Goal: Task Accomplishment & Management: Manage account settings

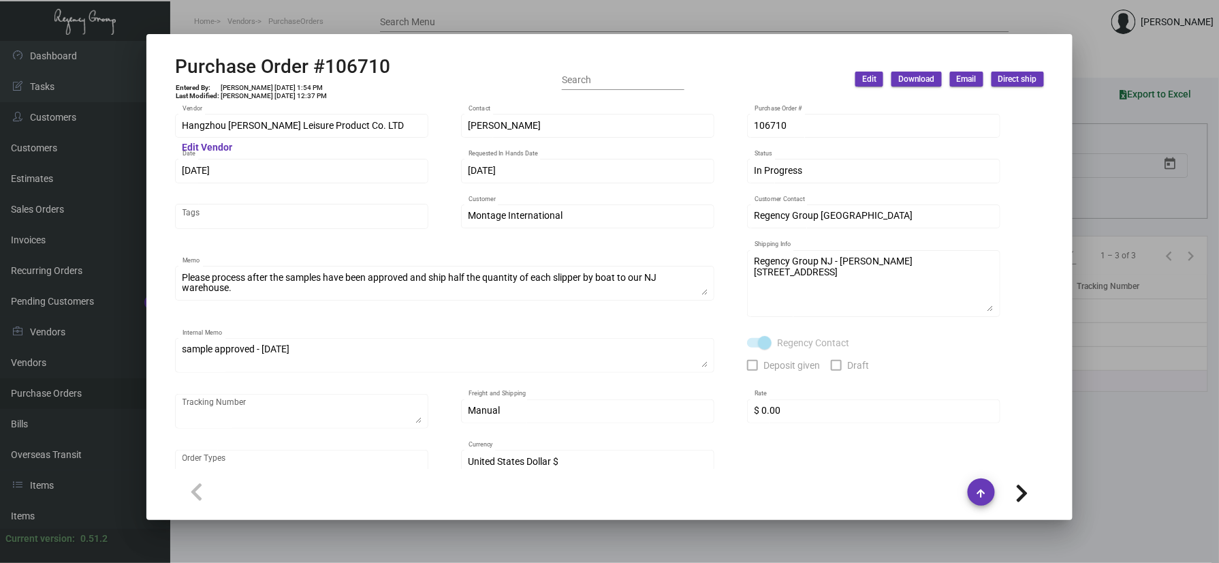
scroll to position [970, 0]
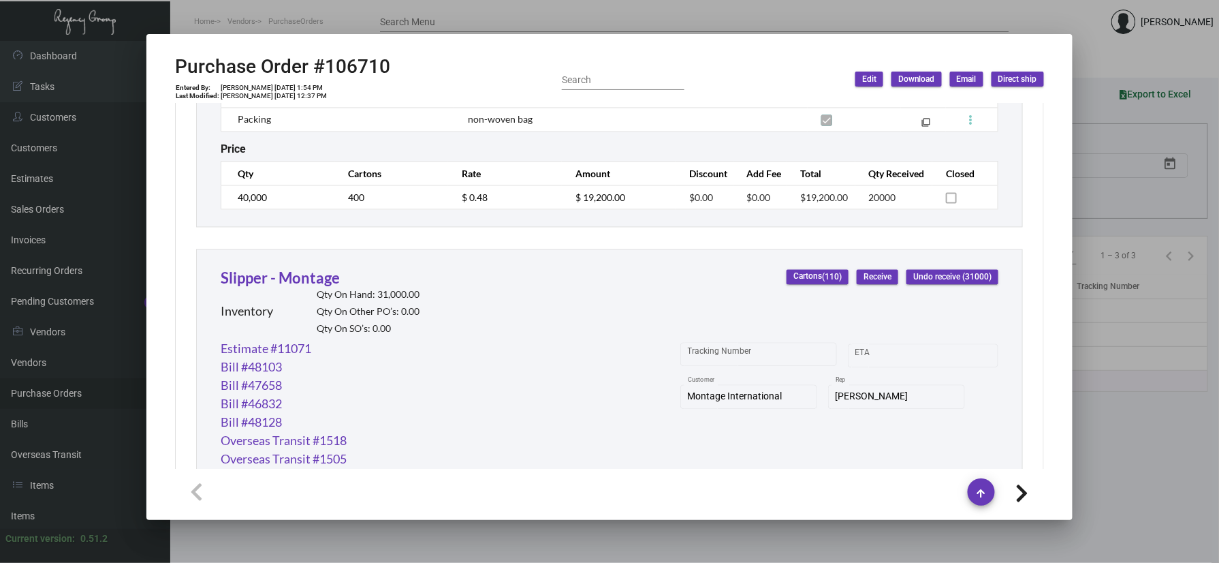
click at [377, 20] on div at bounding box center [609, 281] width 1219 height 563
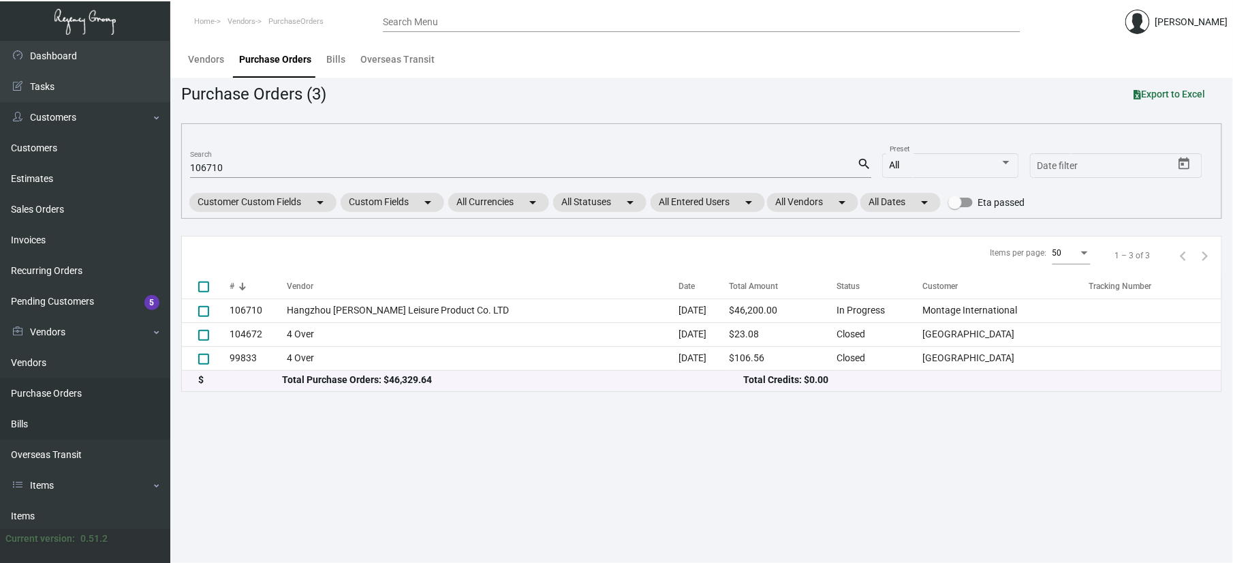
drag, startPoint x: 101, startPoint y: 511, endPoint x: 142, endPoint y: 422, distance: 97.8
click at [101, 511] on link "Items" at bounding box center [85, 516] width 170 height 31
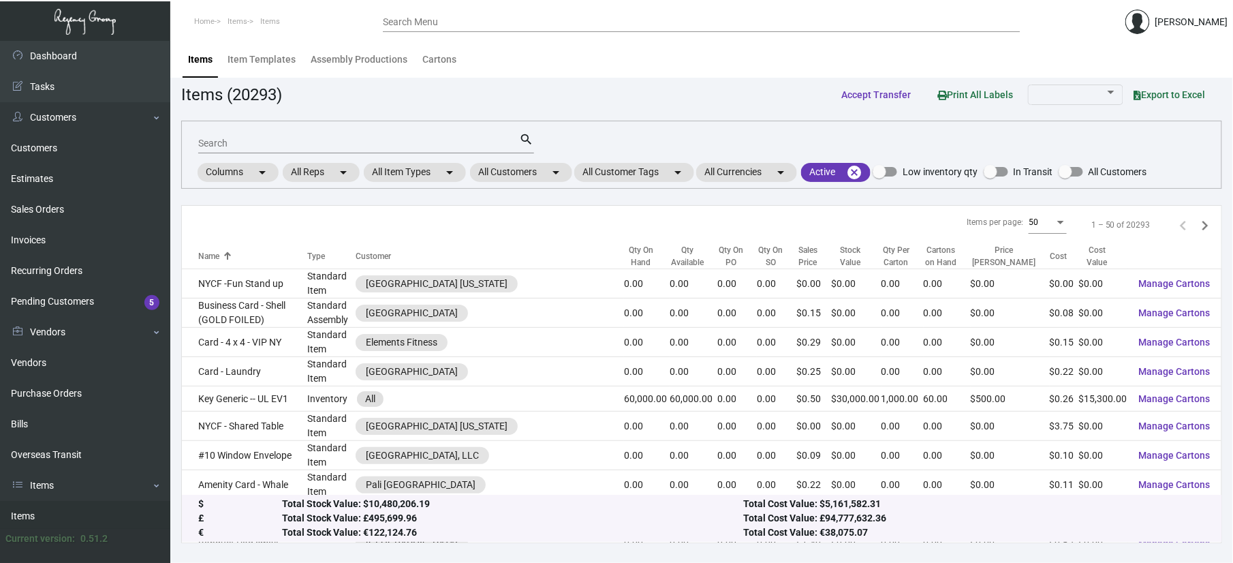
click at [235, 148] on div "Search" at bounding box center [358, 142] width 321 height 21
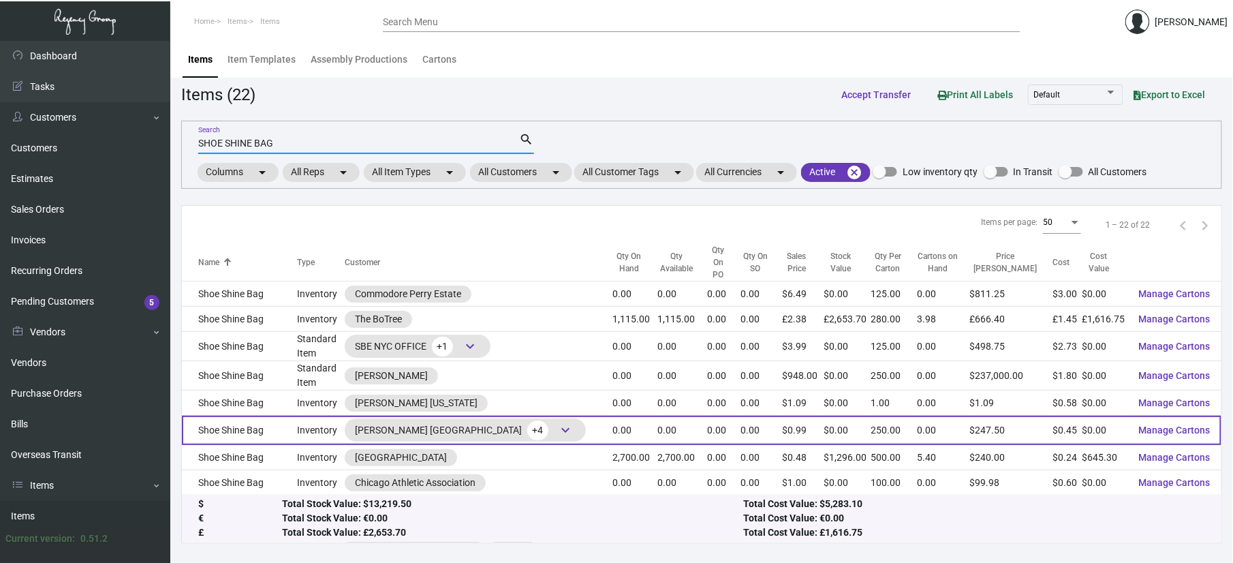
type input "SHOE SHINE BAG"
click at [557, 422] on span "keyboard_arrow_down" at bounding box center [565, 430] width 16 height 16
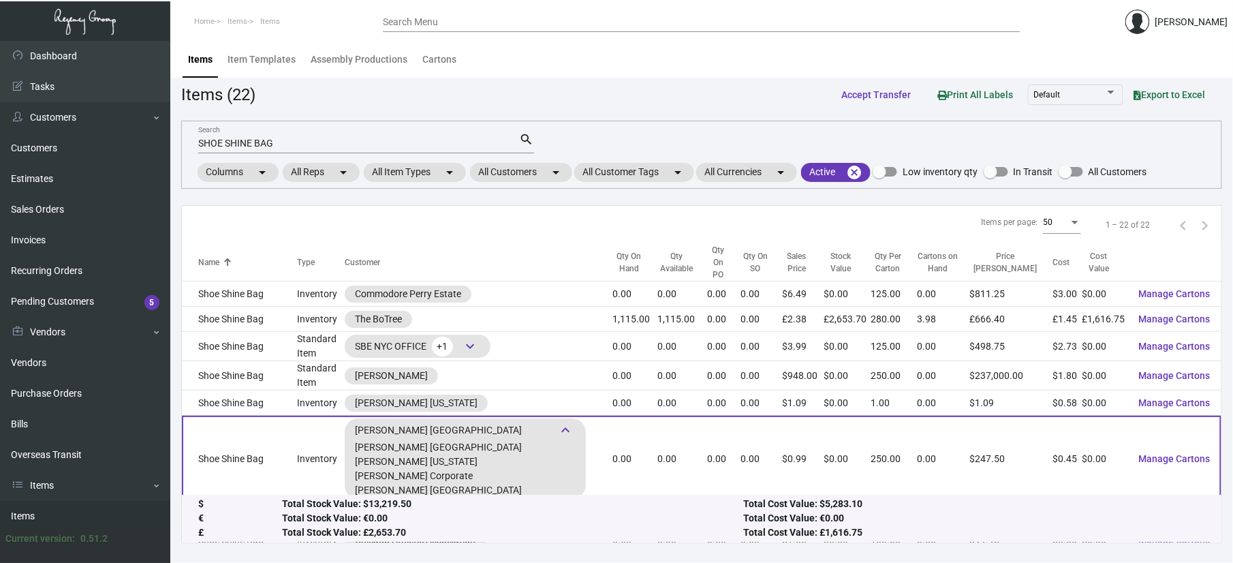
click at [279, 432] on td "Shoe Shine Bag" at bounding box center [239, 458] width 115 height 86
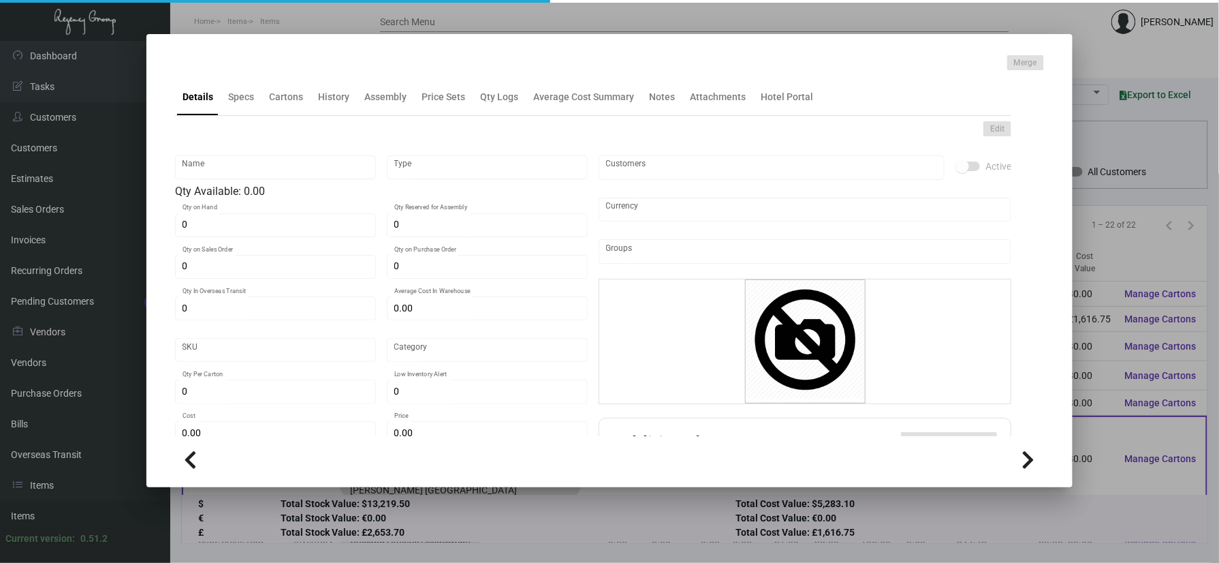
type input "Shoe Shine Bag"
type input "Inventory"
type input "2,500"
type input "$ 0.45"
type input "Overseas"
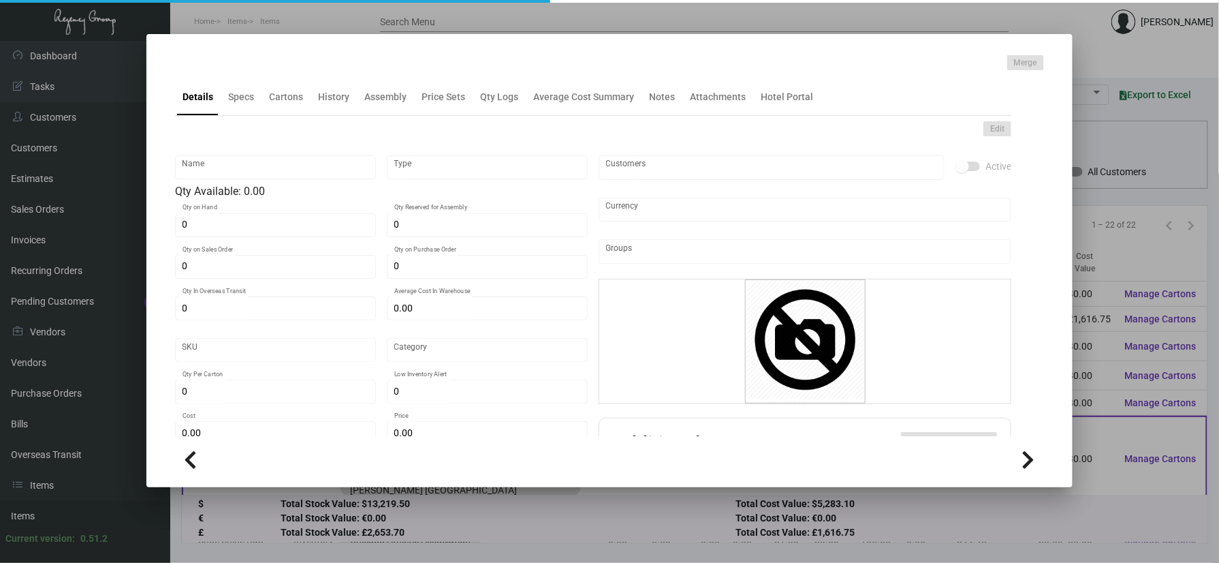
type input "250"
type input "$ 0.45"
type input "$ 0.99"
checkbox input "true"
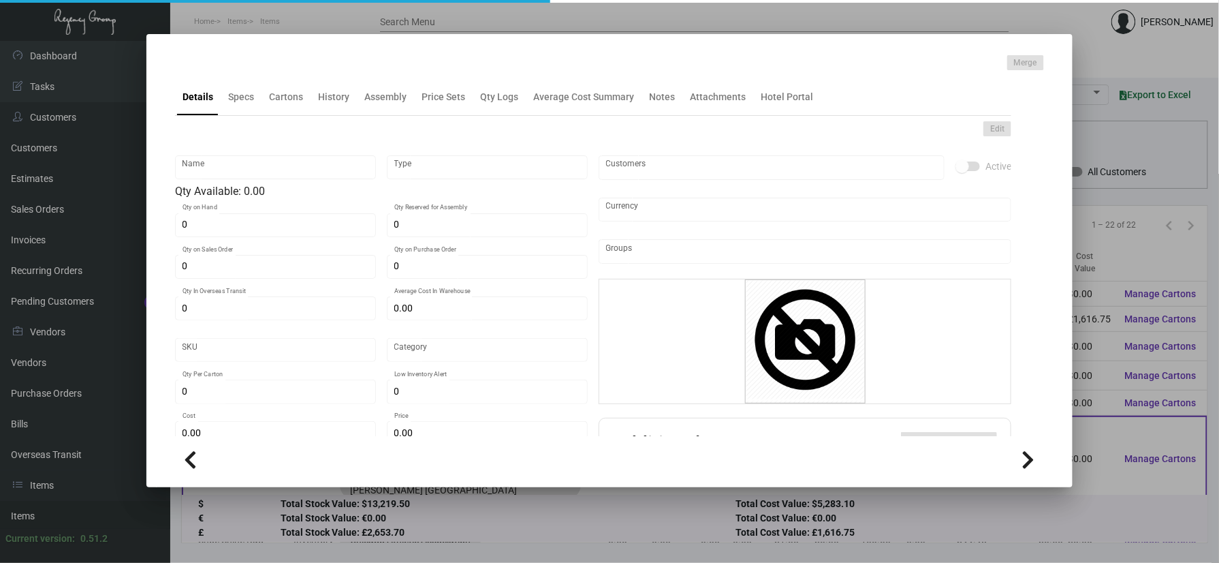
type input "United States Dollar $"
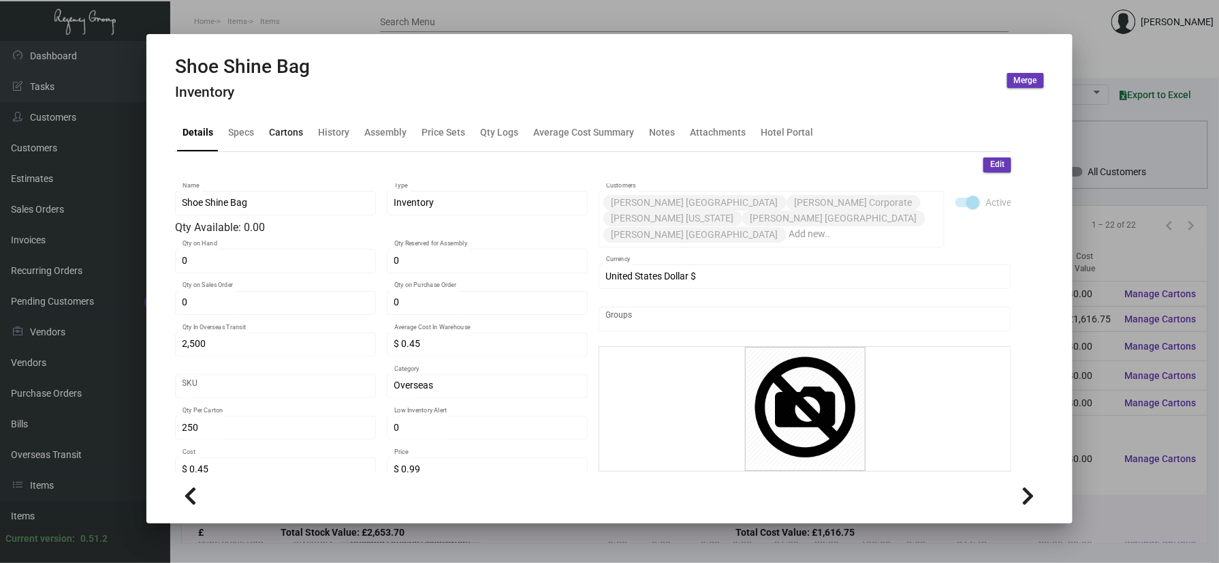
click at [297, 128] on div "Cartons" at bounding box center [286, 132] width 34 height 14
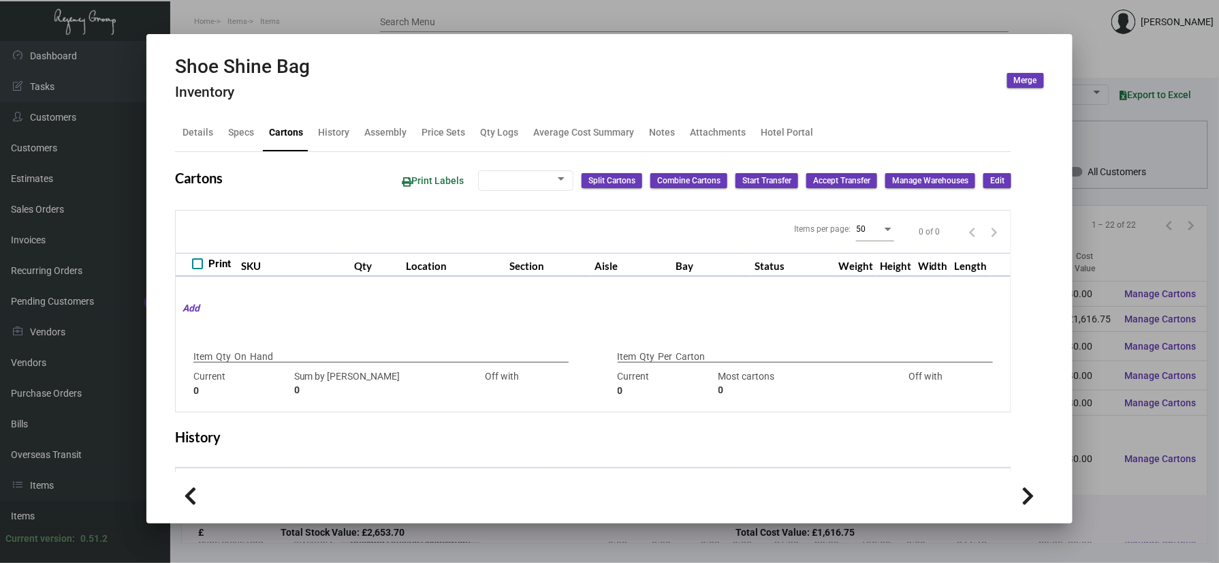
type input "0"
type input "250"
type input "0"
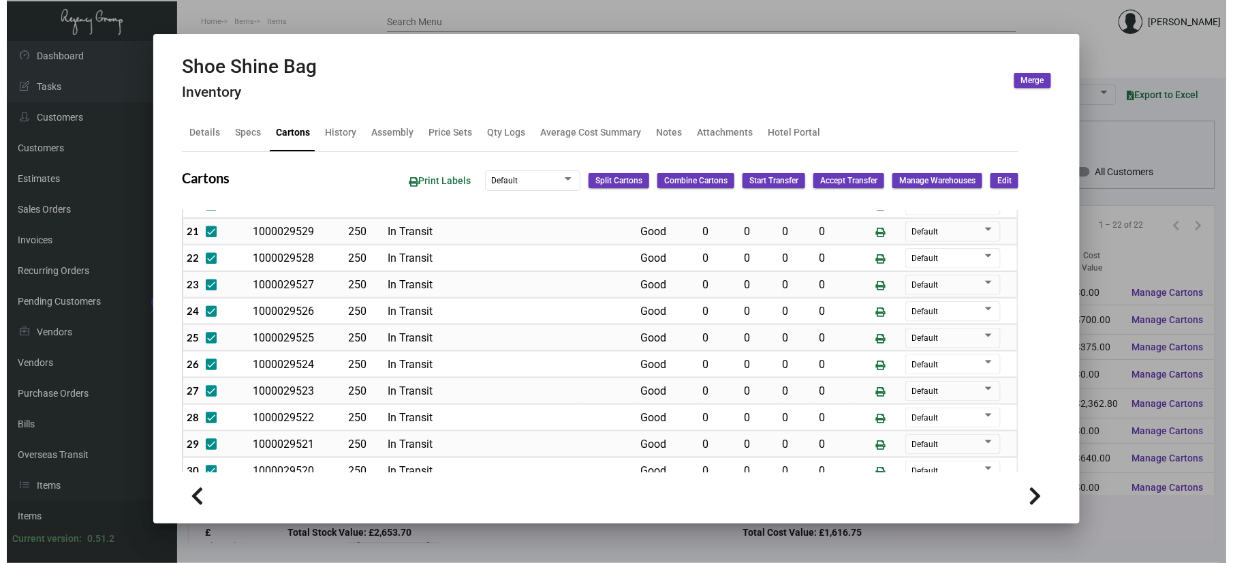
scroll to position [516, 0]
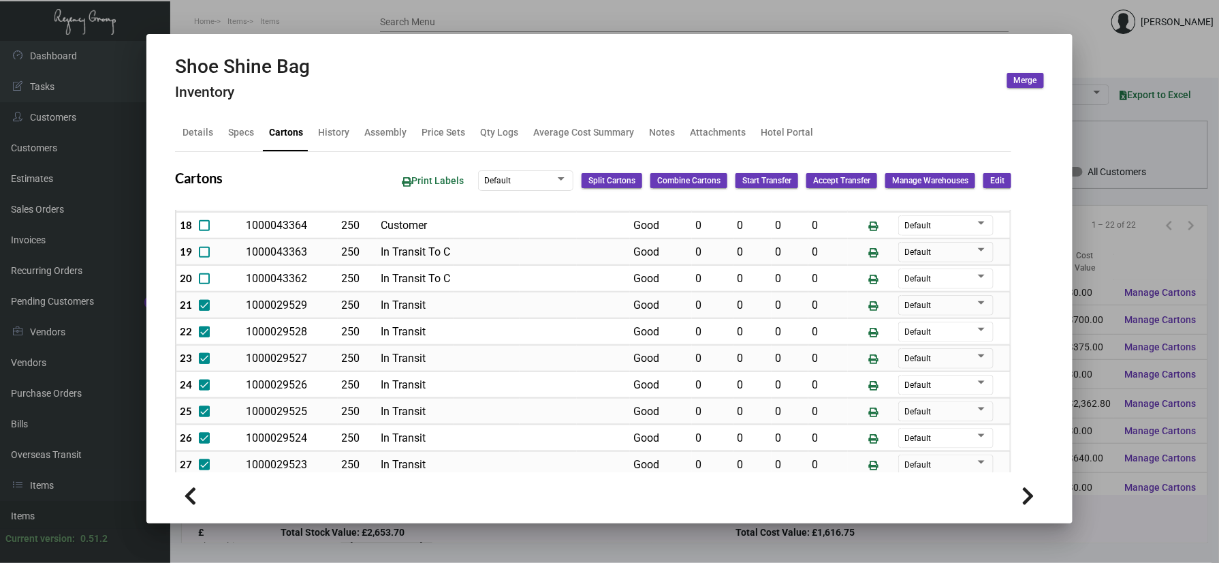
click at [1156, 229] on div at bounding box center [609, 281] width 1219 height 563
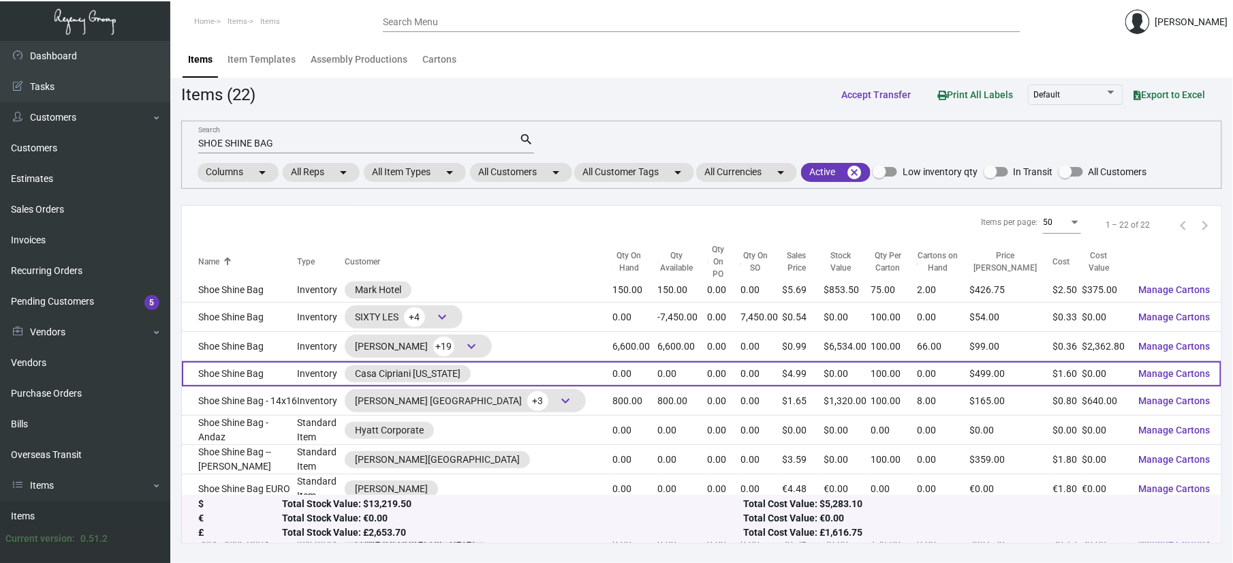
scroll to position [181, 0]
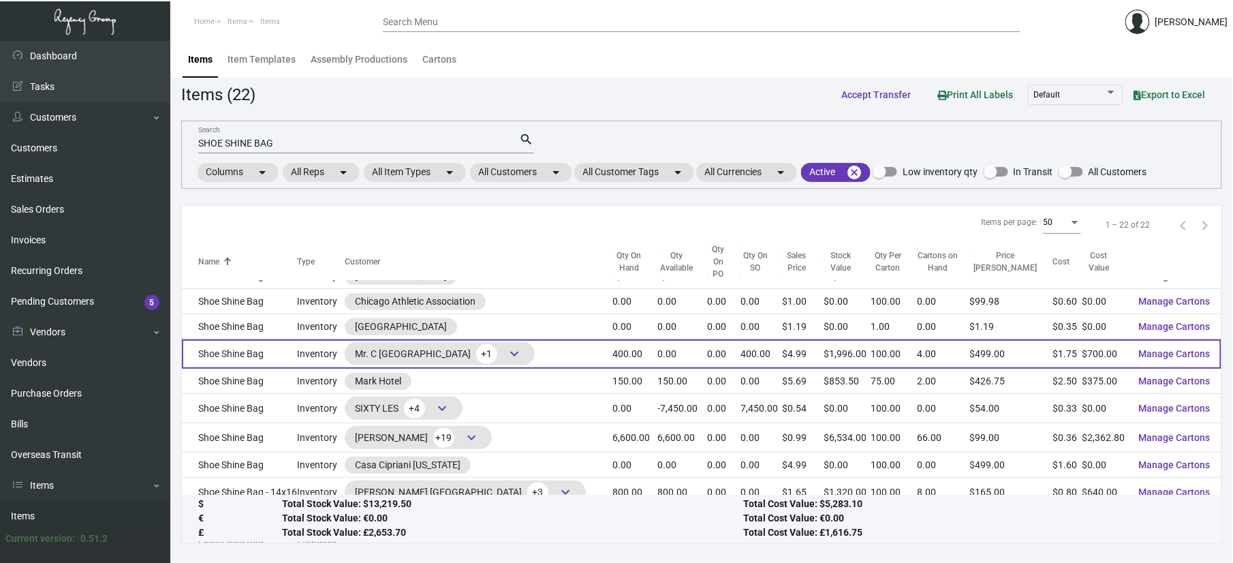
click at [262, 343] on td "Shoe Shine Bag" at bounding box center [239, 353] width 115 height 29
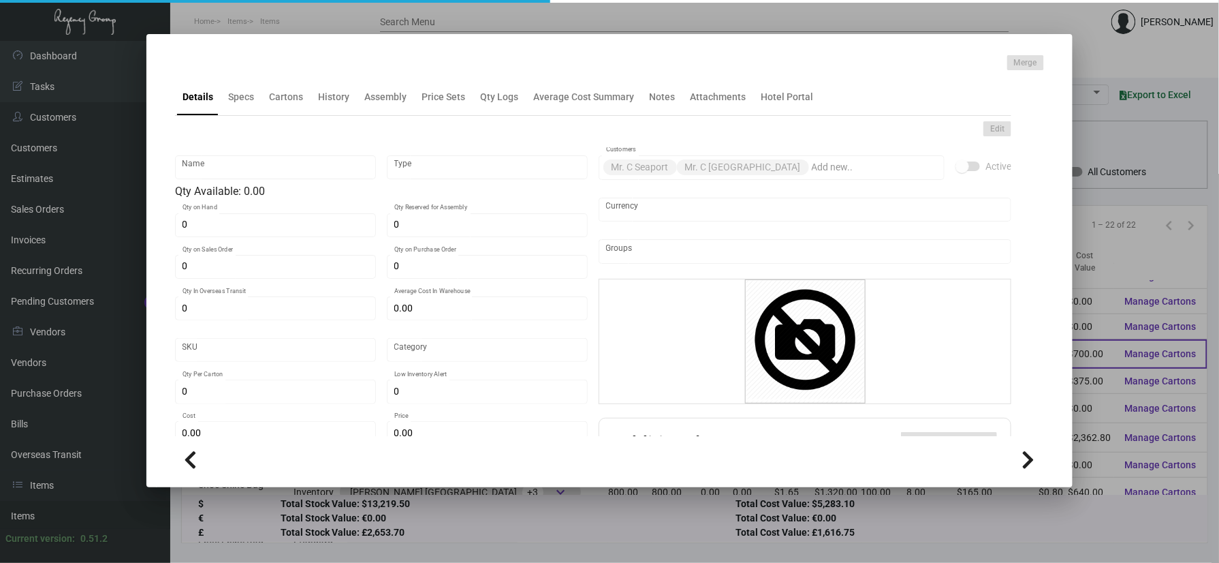
type input "Shoe Shine Bag"
type input "Inventory"
type input "400"
type input "500"
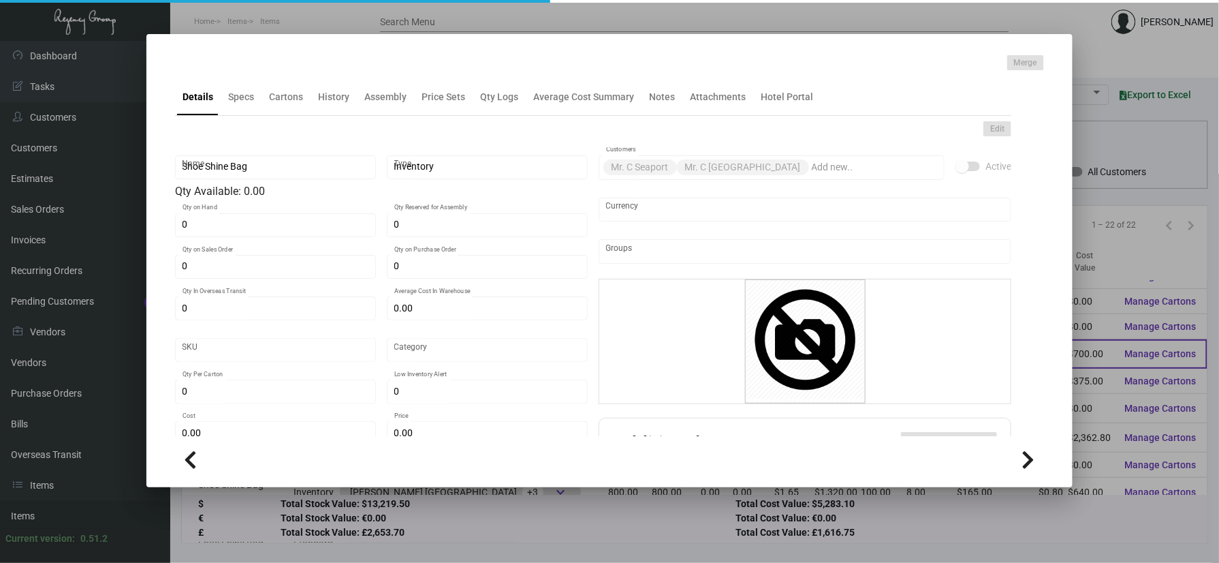
type input "$ 1.75"
type input "2334"
type input "Overseas"
type input "100"
type input "50"
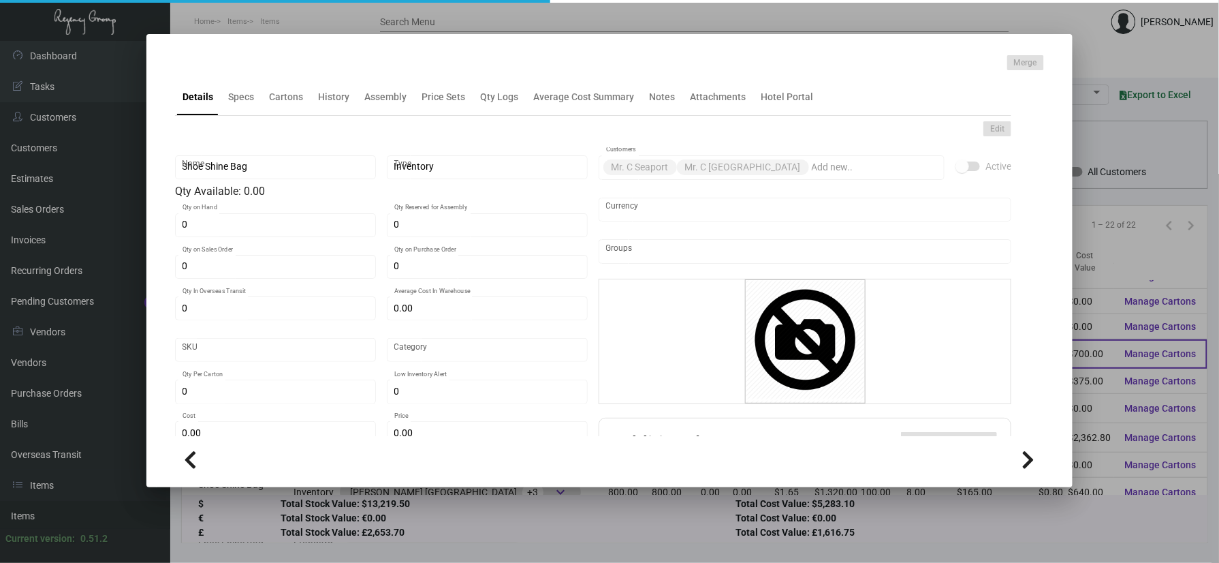
type input "$ 1.75"
type input "$ 4.99"
type textarea "Shoe Shine Bag: Size is 15.75” x 17”, grey color cotton material, embroidered l…"
checkbox input "true"
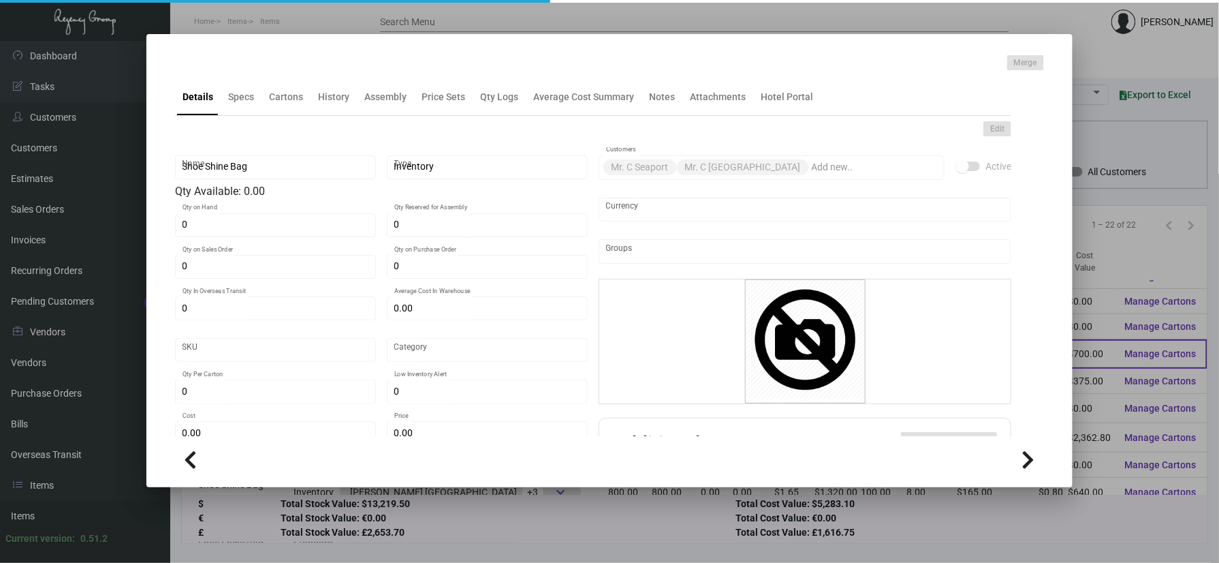
checkbox input "true"
type input "United States Dollar $"
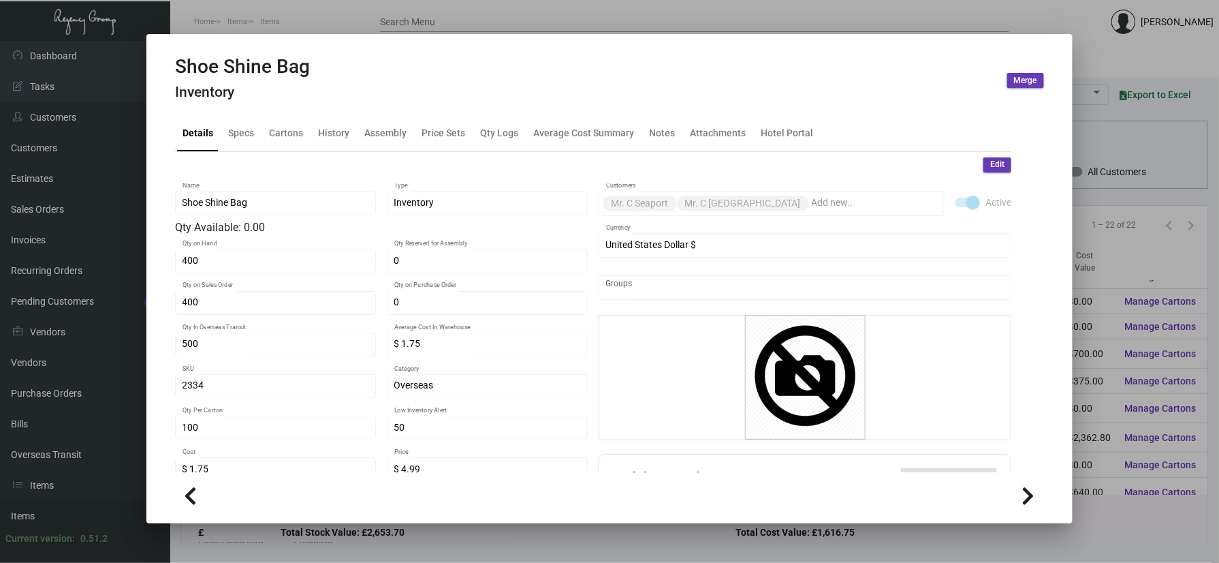
click at [1144, 157] on div at bounding box center [609, 281] width 1219 height 563
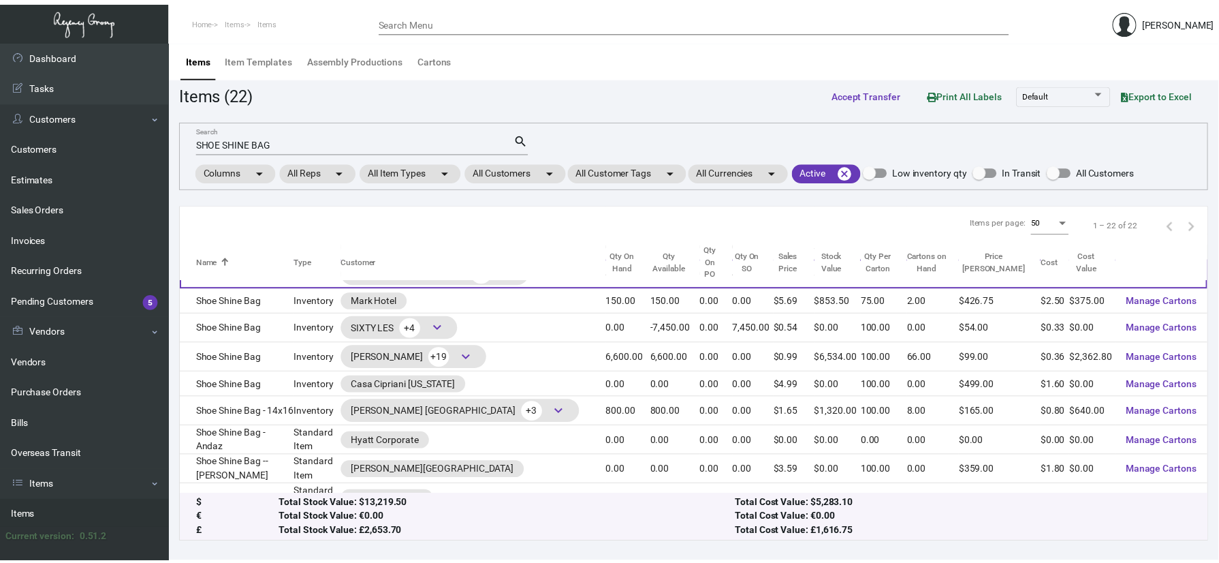
scroll to position [289, 0]
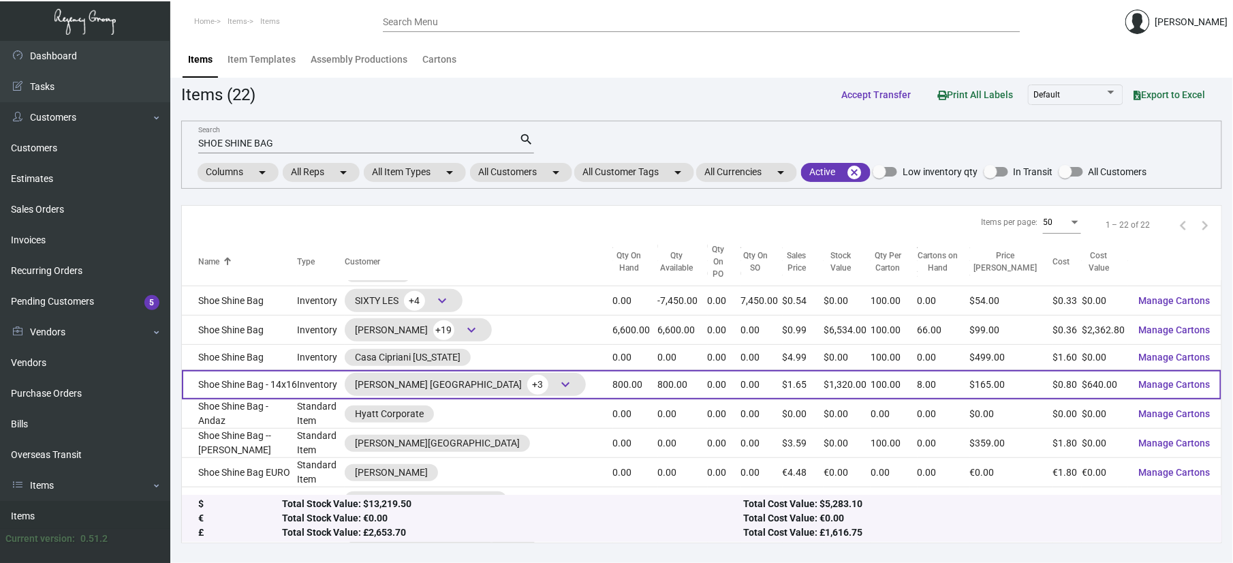
click at [259, 370] on td "Shoe Shine Bag - 14x16" at bounding box center [239, 384] width 115 height 29
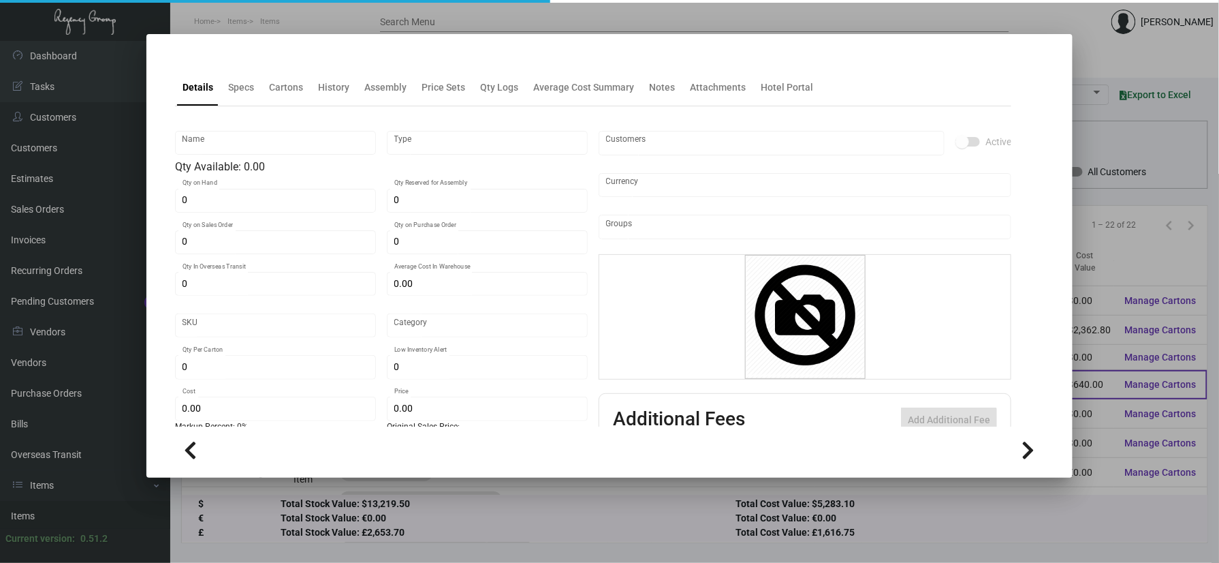
type input "Shoe Shine Bag - 14x16"
type input "Inventory"
type input "800"
type input "$ 0.00"
type input "Overseas"
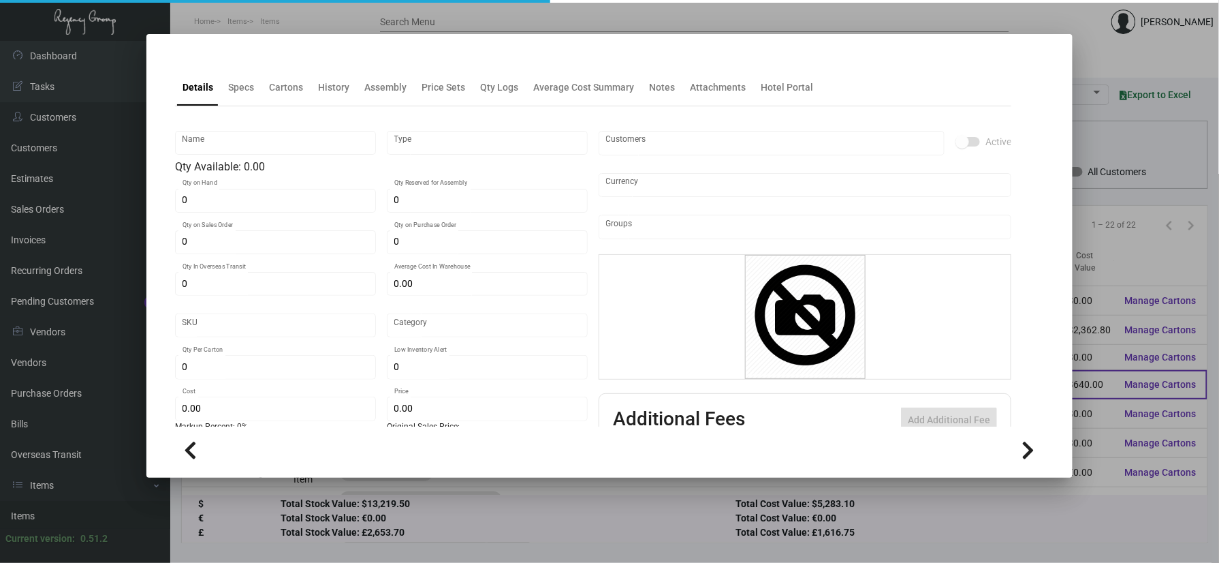
type input "100"
type input "$ 0.80"
type input "$ 1.65"
checkbox input "true"
type input "United States Dollar $"
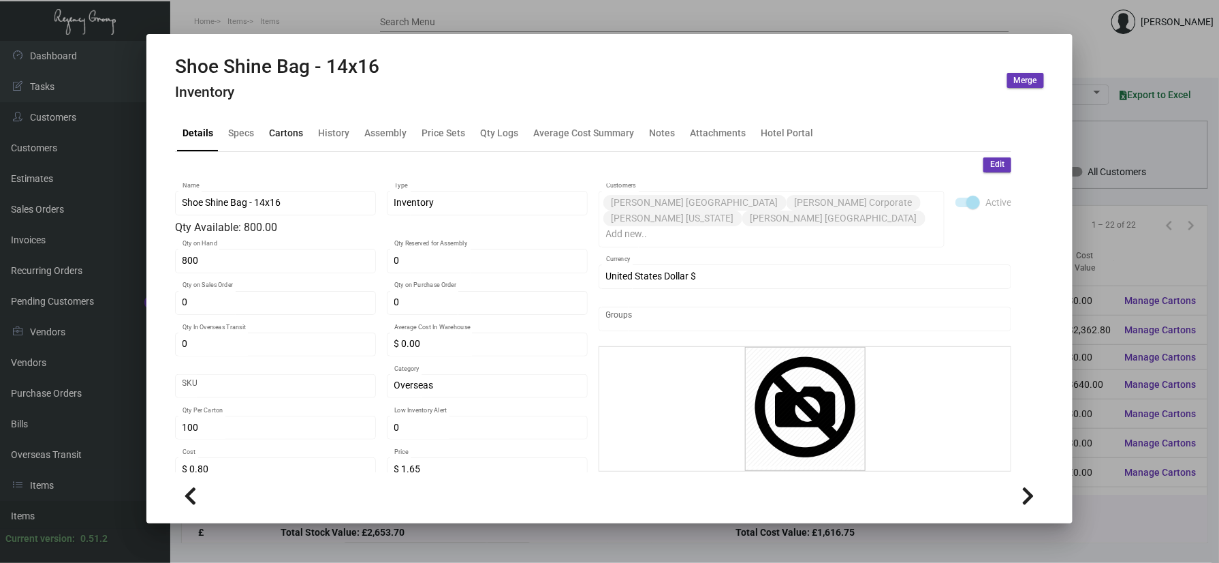
click at [272, 145] on div "Cartons" at bounding box center [286, 132] width 45 height 33
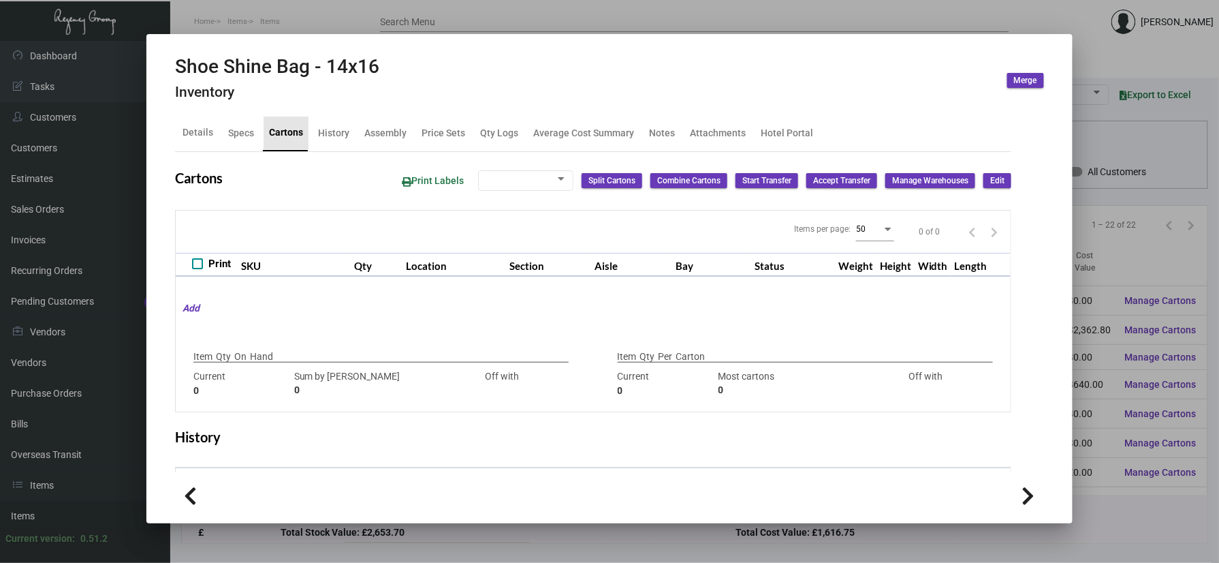
type input "800"
type input "0"
type input "100"
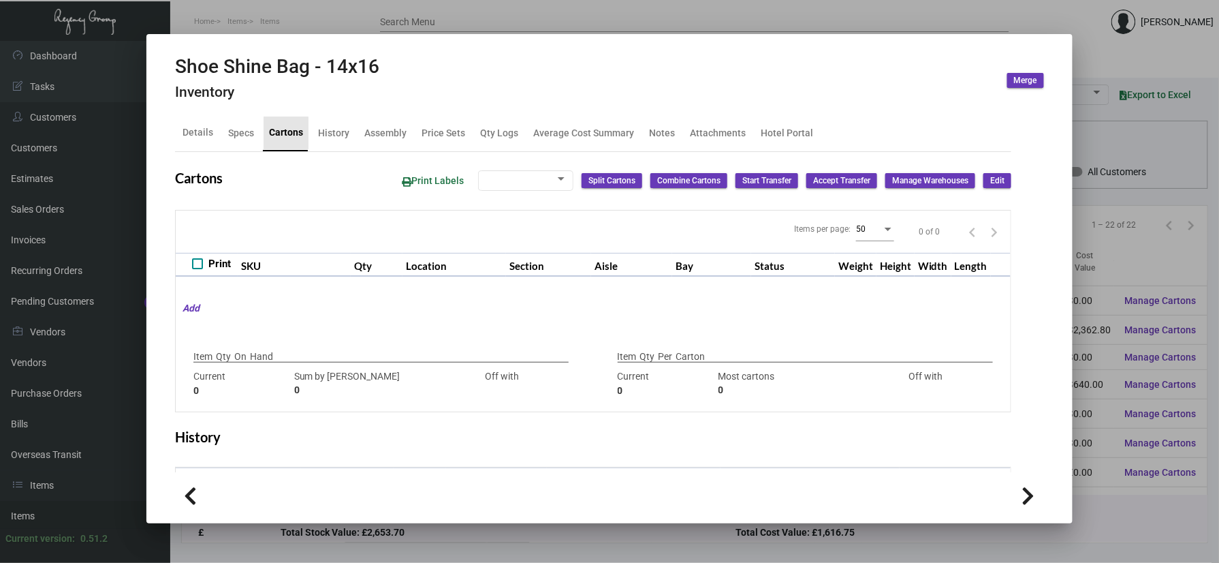
type input "0"
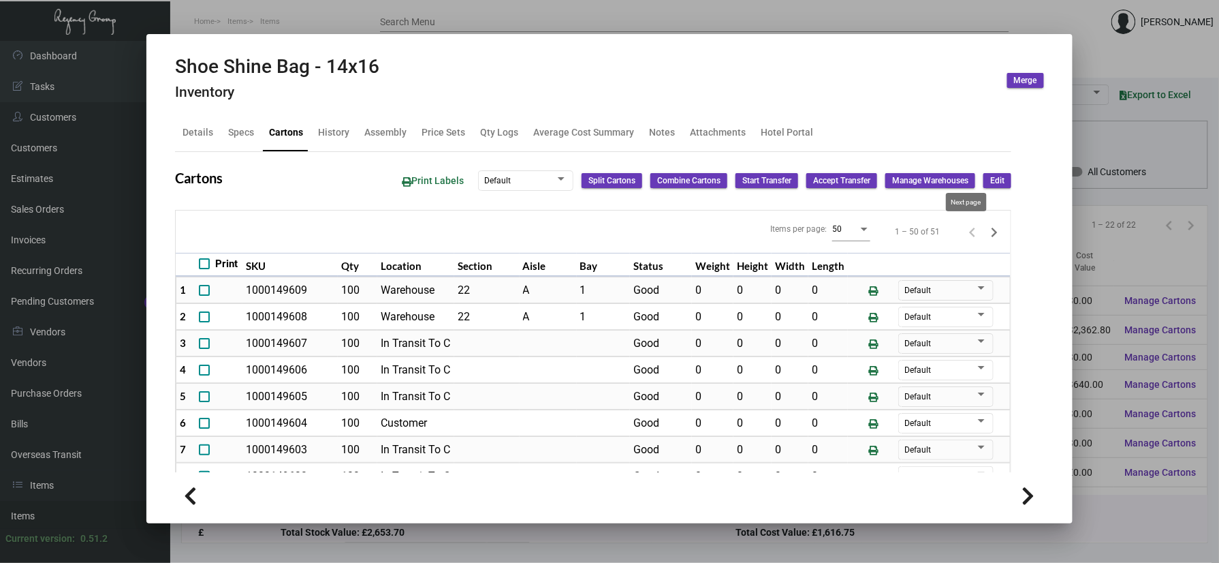
click at [985, 236] on icon "Next page" at bounding box center [994, 232] width 19 height 19
type input "0"
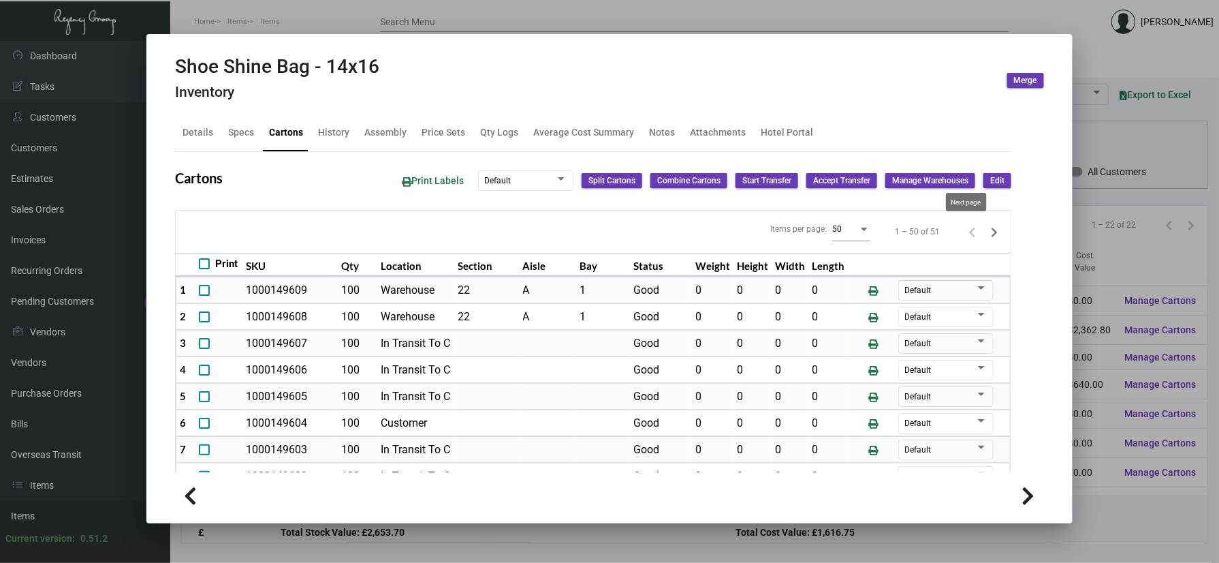
type input "0"
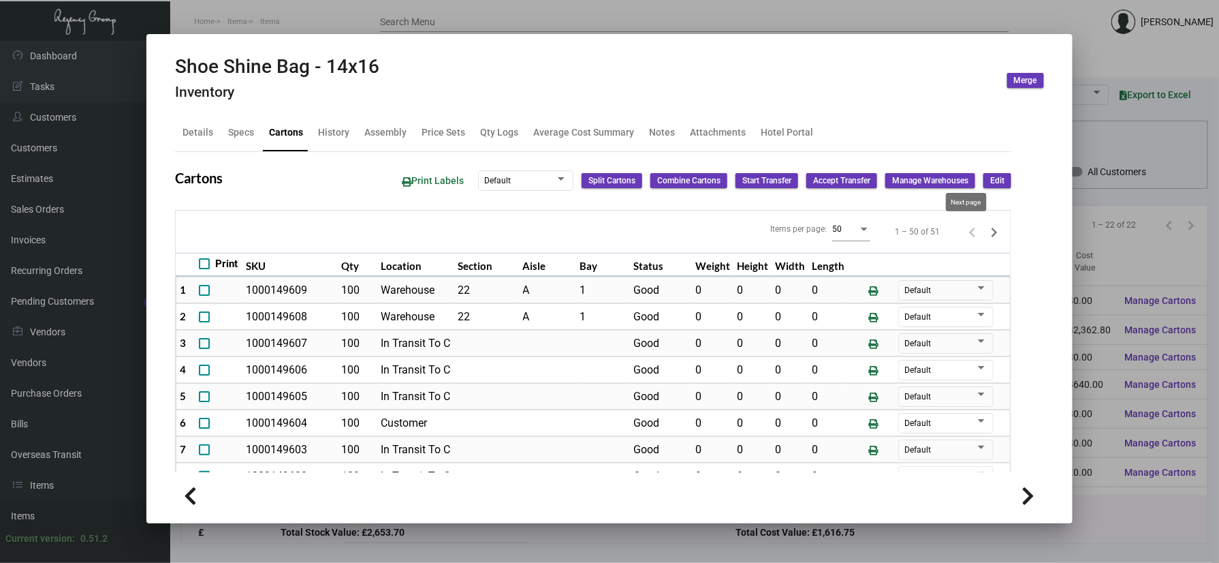
type input "0"
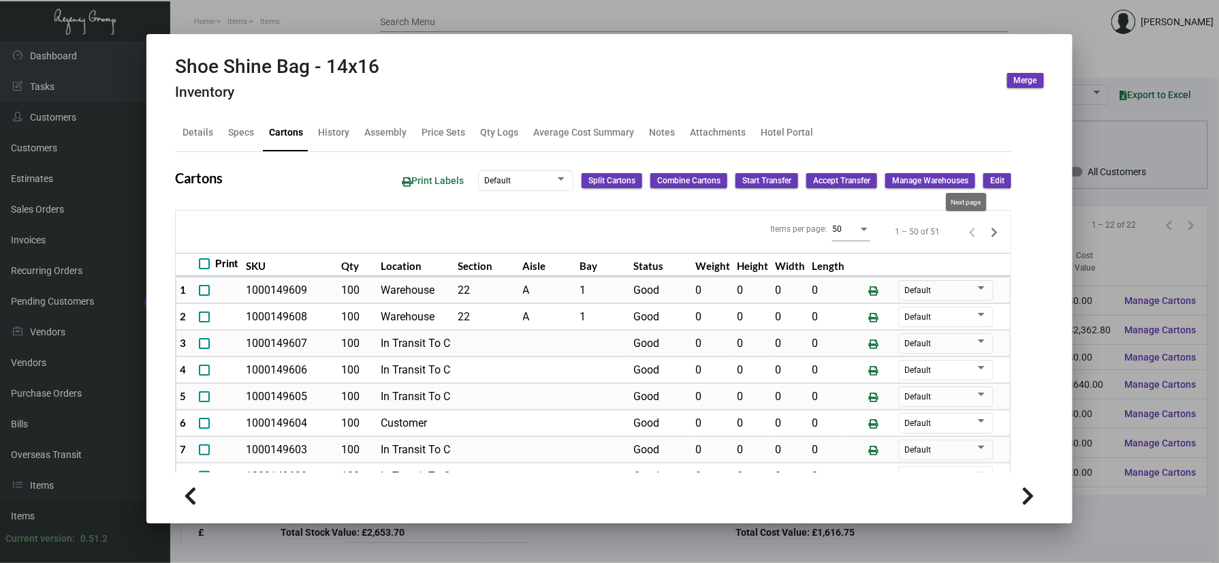
type input "0"
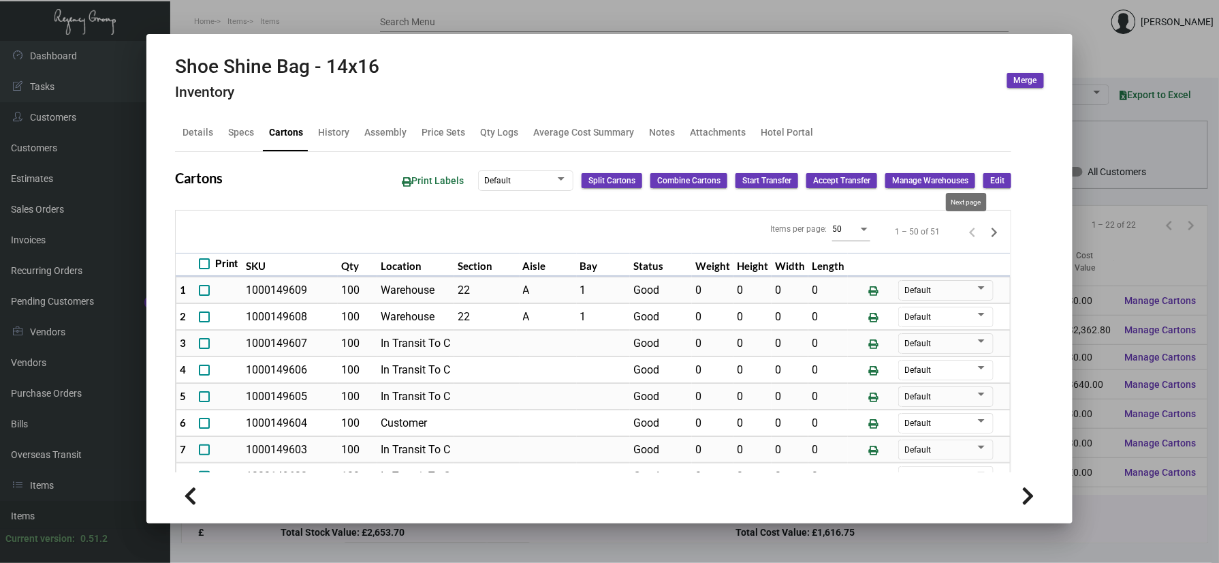
type input "0"
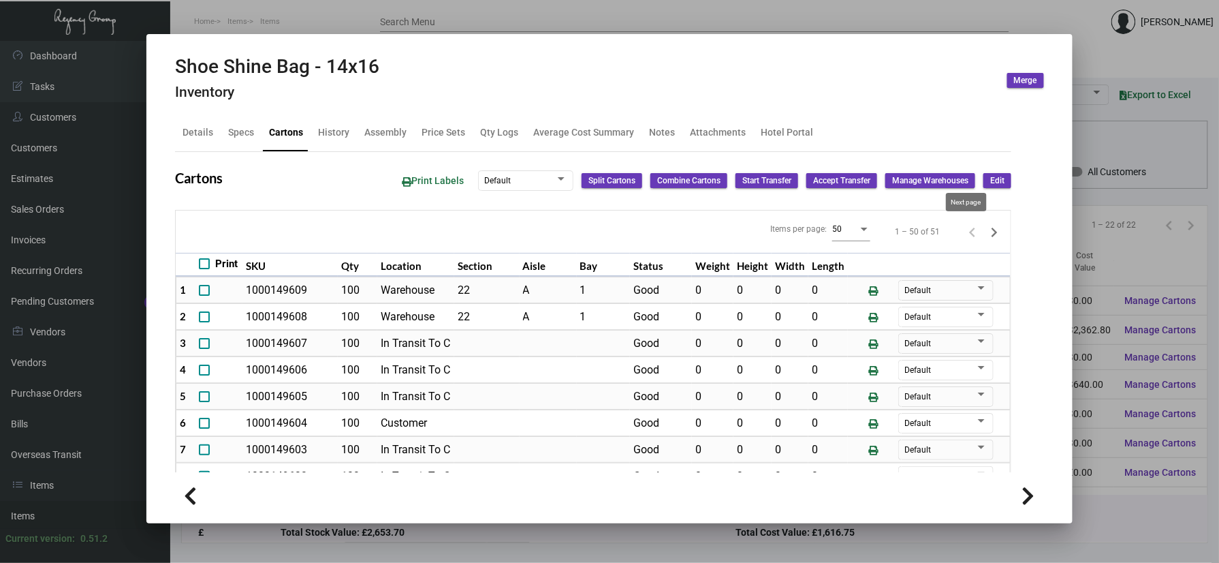
type input "0"
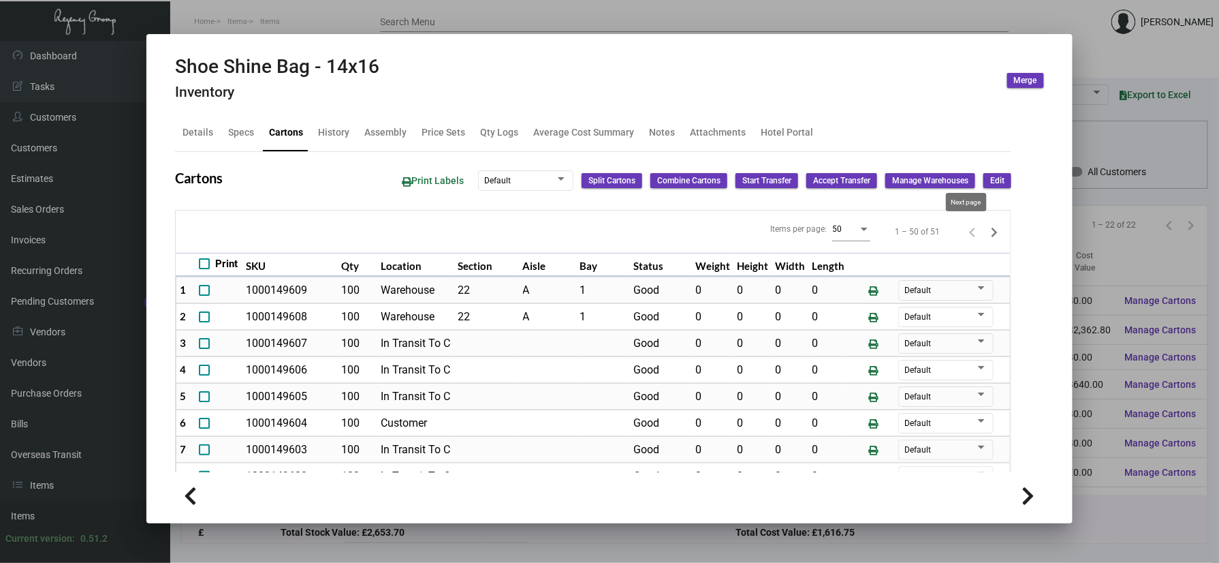
type input "0"
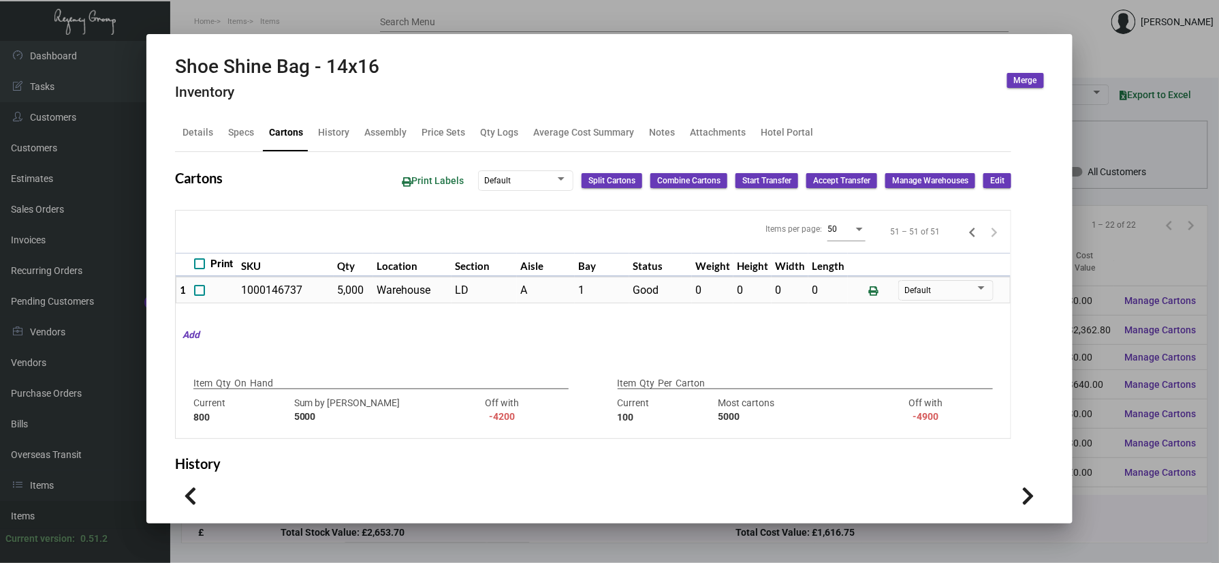
click at [1096, 17] on div at bounding box center [609, 281] width 1219 height 563
